Goal: Task Accomplishment & Management: Manage account settings

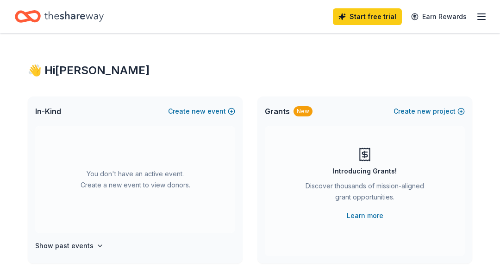
click at [481, 19] on line "button" at bounding box center [481, 19] width 7 height 0
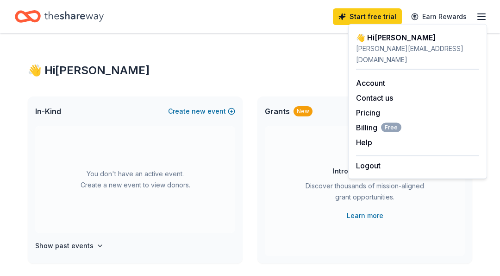
click at [481, 19] on line "button" at bounding box center [481, 19] width 7 height 0
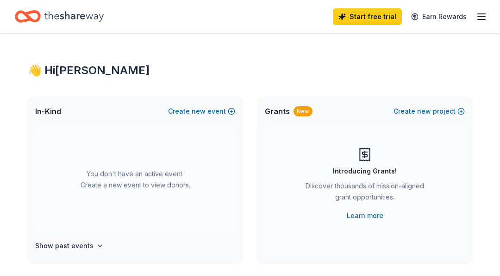
click at [479, 20] on icon "button" at bounding box center [481, 16] width 11 height 11
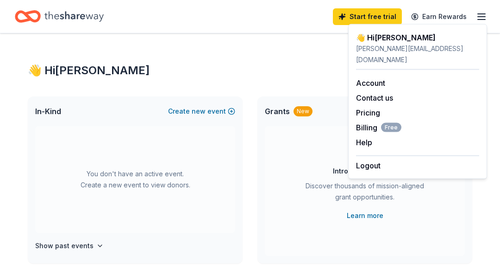
click at [379, 160] on button "Logout" at bounding box center [368, 165] width 25 height 11
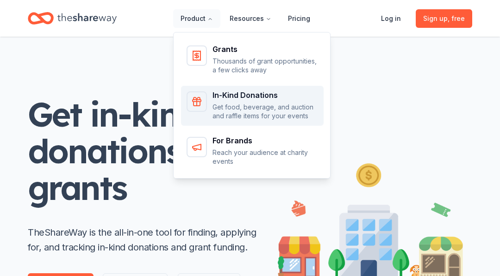
click at [228, 113] on p "Get food, beverage, and auction and raffle items for your events" at bounding box center [266, 111] width 106 height 18
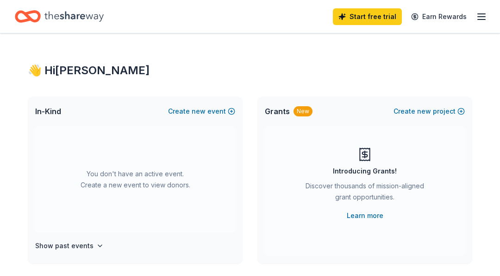
click at [481, 17] on icon "button" at bounding box center [481, 16] width 11 height 11
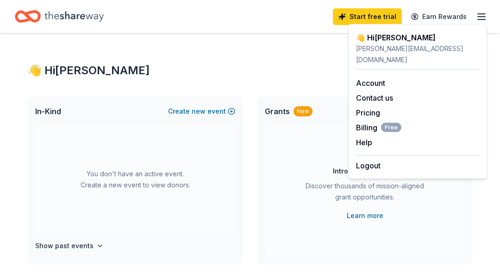
click at [481, 17] on icon "button" at bounding box center [481, 16] width 11 height 11
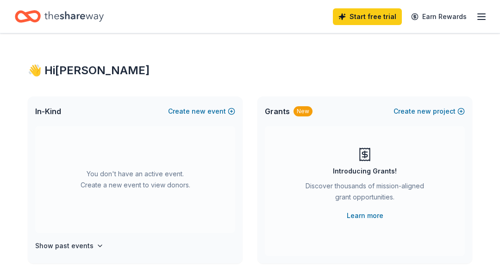
click at [97, 242] on icon "button" at bounding box center [99, 245] width 7 height 7
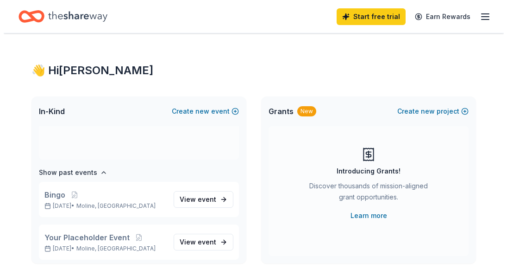
scroll to position [77, 0]
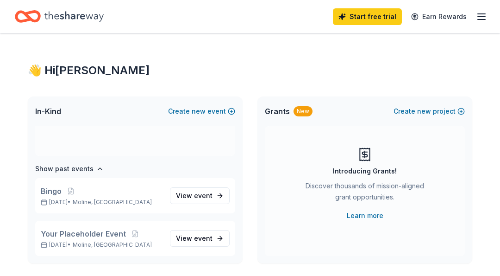
click at [234, 111] on button "Create new event" at bounding box center [201, 111] width 67 height 11
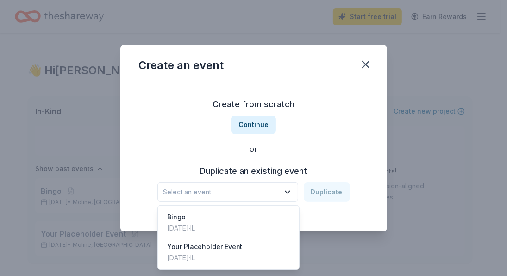
click at [294, 198] on button "Select an event" at bounding box center [228, 191] width 141 height 19
click at [246, 221] on div "Bingo [DATE] · IL" at bounding box center [229, 223] width 138 height 30
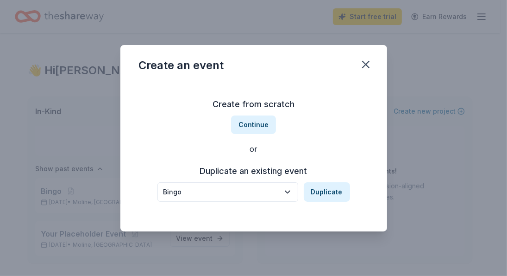
click at [322, 189] on button "Duplicate" at bounding box center [327, 191] width 46 height 19
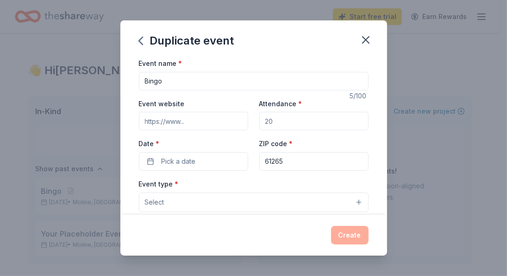
click at [214, 119] on input "Event website" at bounding box center [193, 121] width 109 height 19
type input "[DOMAIN_NAME]"
click at [293, 117] on input "Attendance *" at bounding box center [313, 121] width 109 height 19
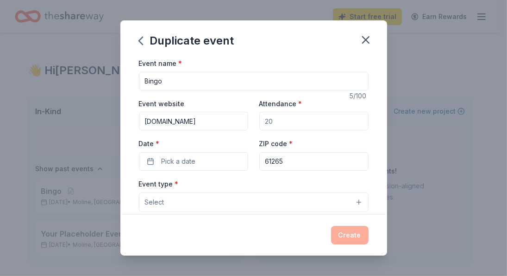
drag, startPoint x: 293, startPoint y: 117, endPoint x: 224, endPoint y: 114, distance: 69.1
click at [224, 114] on div "Event website [DOMAIN_NAME] Attendance * Date * Pick a date ZIP code * 61265" at bounding box center [254, 134] width 230 height 73
type input "100"
click at [208, 158] on button "Pick a date" at bounding box center [193, 161] width 109 height 19
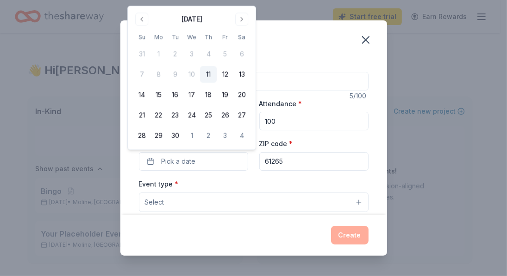
click at [240, 18] on button "Go to next month" at bounding box center [241, 19] width 13 height 13
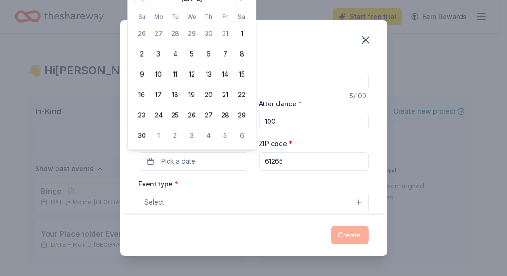
click at [241, 53] on button "8" at bounding box center [242, 54] width 17 height 17
click at [297, 164] on input "61265" at bounding box center [313, 161] width 109 height 19
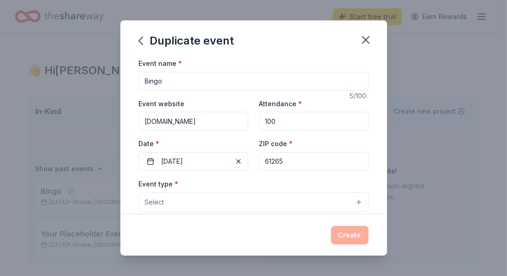
drag, startPoint x: 297, startPoint y: 164, endPoint x: 210, endPoint y: 166, distance: 86.7
click at [210, 166] on div "Event website [DOMAIN_NAME] Attendance * 100 Date * [DATE] ZIP code * 61265" at bounding box center [254, 134] width 230 height 73
type input "61201"
click at [200, 197] on button "Select" at bounding box center [254, 201] width 230 height 19
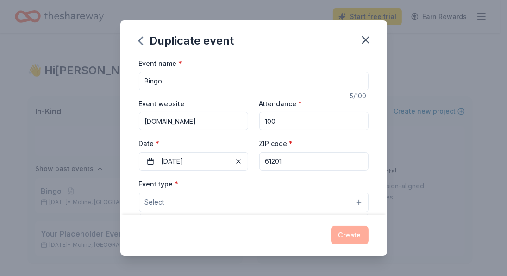
click at [351, 197] on button "Select" at bounding box center [254, 201] width 230 height 19
click at [259, 192] on button "Select" at bounding box center [254, 201] width 230 height 19
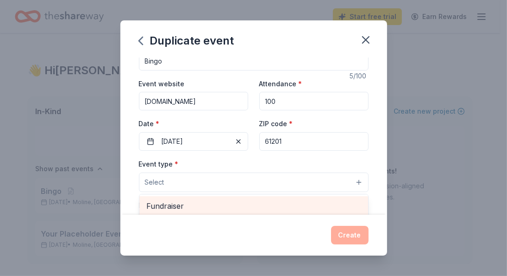
click at [198, 197] on div "Fundraiser" at bounding box center [253, 205] width 229 height 19
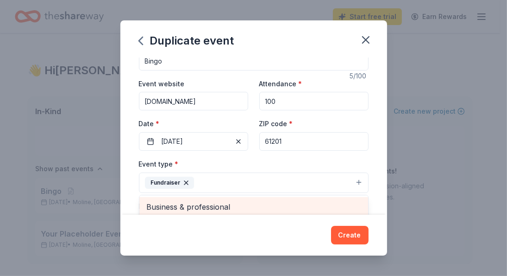
scroll to position [21, 0]
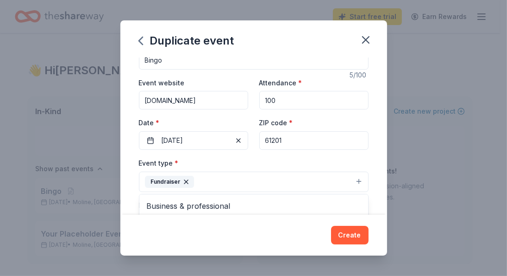
click at [352, 234] on div "Duplicate event Event name * Bingo 5 /100 Event website [DOMAIN_NAME] Attendanc…" at bounding box center [253, 137] width 267 height 235
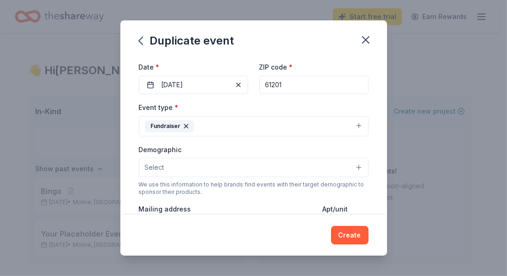
scroll to position [95, 0]
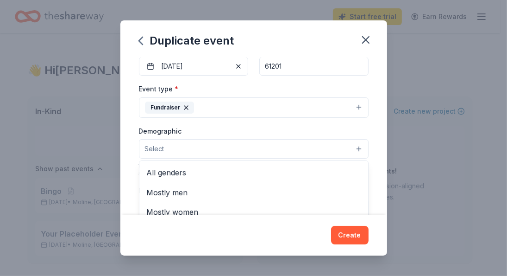
click at [314, 139] on button "Select" at bounding box center [254, 148] width 230 height 19
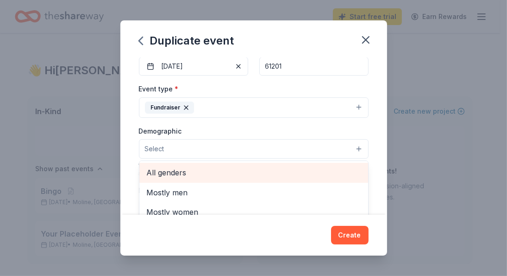
click at [246, 173] on span "All genders" at bounding box center [254, 172] width 214 height 12
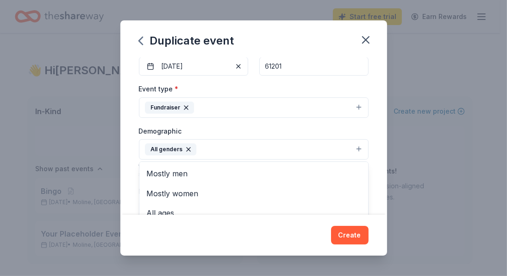
click at [253, 243] on div "Duplicate event Event name * Bingo 5 /100 Event website [DOMAIN_NAME] Attendanc…" at bounding box center [253, 137] width 267 height 235
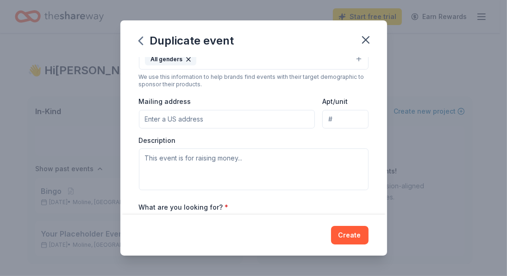
scroll to position [183, 0]
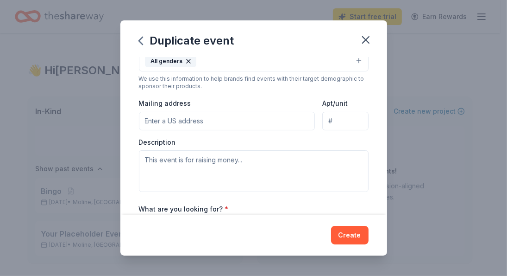
drag, startPoint x: 387, startPoint y: 140, endPoint x: 383, endPoint y: 145, distance: 6.6
click at [383, 145] on div "Duplicate event Event name * Bingo 5 /100 Event website [DOMAIN_NAME] Attendanc…" at bounding box center [253, 138] width 507 height 276
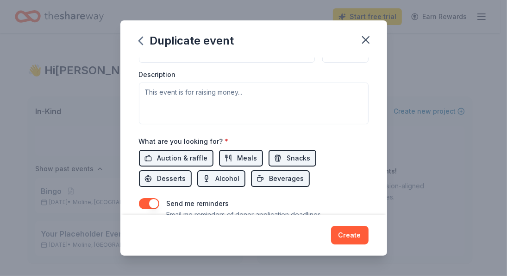
scroll to position [258, 0]
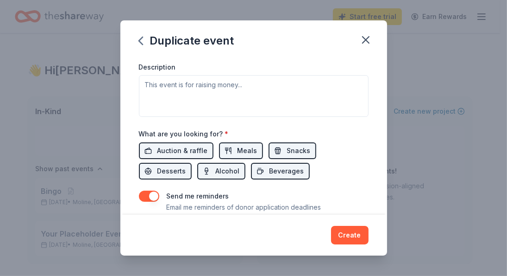
click at [179, 148] on span "Auction & raffle" at bounding box center [183, 150] width 50 height 11
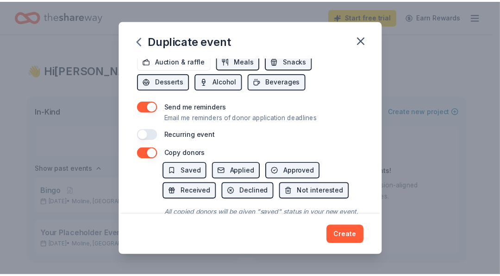
scroll to position [388, 0]
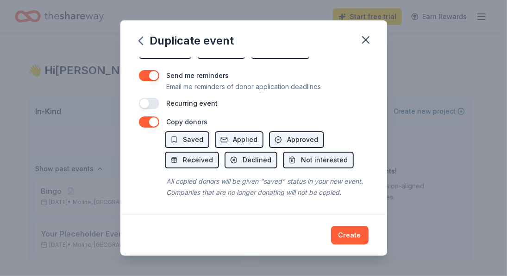
click at [353, 242] on button "Create" at bounding box center [350, 235] width 38 height 19
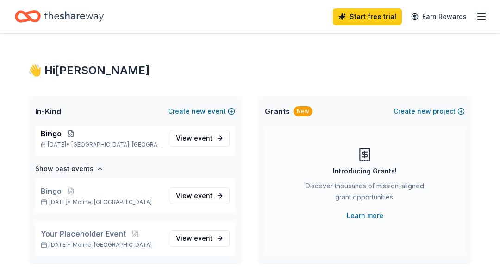
scroll to position [6, 0]
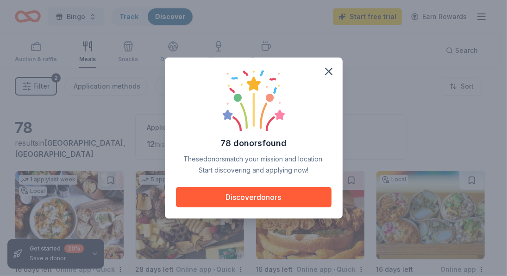
click at [326, 72] on icon "button" at bounding box center [328, 71] width 13 height 13
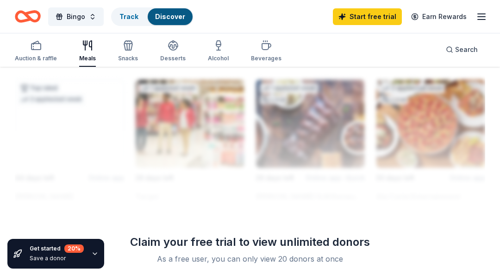
scroll to position [1012, 0]
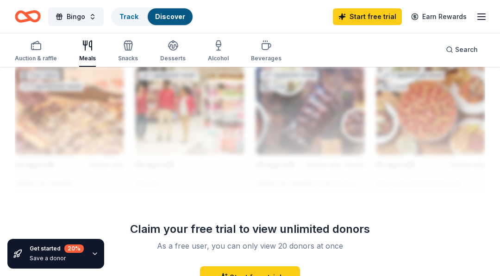
click at [466, 183] on div at bounding box center [250, 118] width 471 height 148
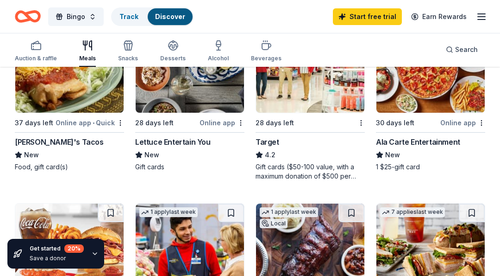
scroll to position [669, 0]
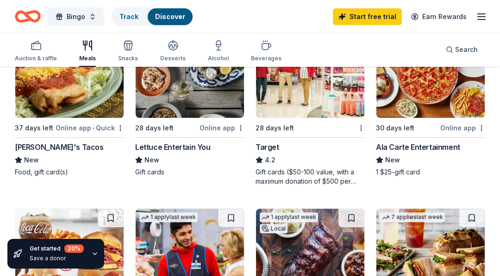
click at [123, 46] on icon "button" at bounding box center [128, 45] width 11 height 11
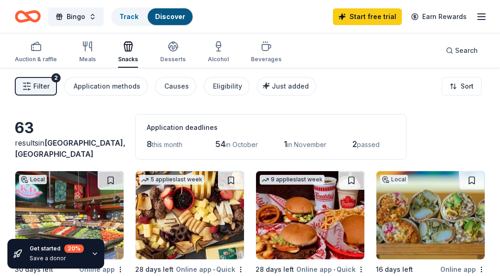
click at [162, 51] on div "button" at bounding box center [172, 46] width 25 height 11
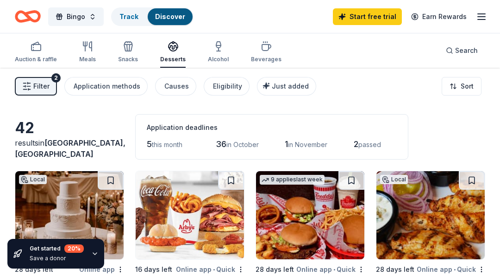
click at [272, 56] on div "Beverages" at bounding box center [266, 59] width 31 height 7
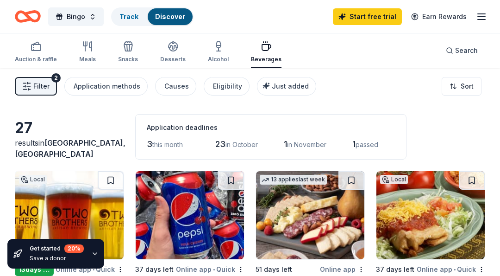
click at [217, 51] on icon "button" at bounding box center [219, 51] width 4 height 0
